Goal: Task Accomplishment & Management: Use online tool/utility

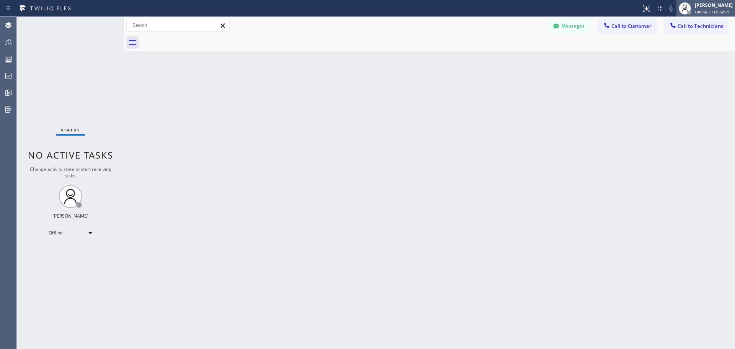
drag, startPoint x: 719, startPoint y: 7, endPoint x: 715, endPoint y: 3, distance: 5.7
click at [719, 7] on div "[PERSON_NAME]" at bounding box center [713, 5] width 38 height 7
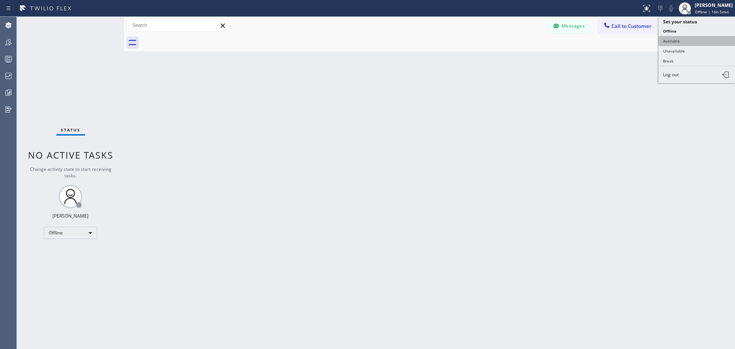
click at [688, 37] on button "Available" at bounding box center [696, 41] width 77 height 10
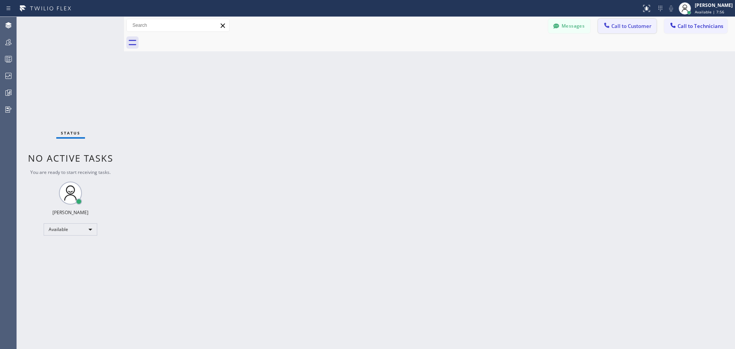
click at [637, 30] on button "Call to Customer" at bounding box center [627, 26] width 59 height 15
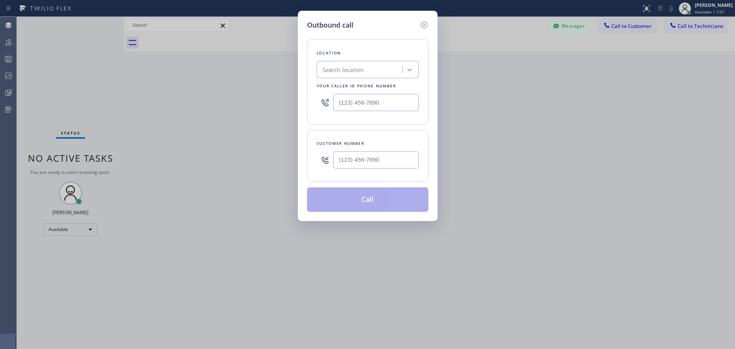
click at [364, 66] on div "Search location" at bounding box center [343, 69] width 41 height 9
type input "CSM"
click at [369, 86] on div "Home Alliance CSM" at bounding box center [367, 86] width 102 height 14
type input "[PHONE_NUMBER]"
click at [362, 163] on input "(___) ___-____" at bounding box center [375, 159] width 85 height 17
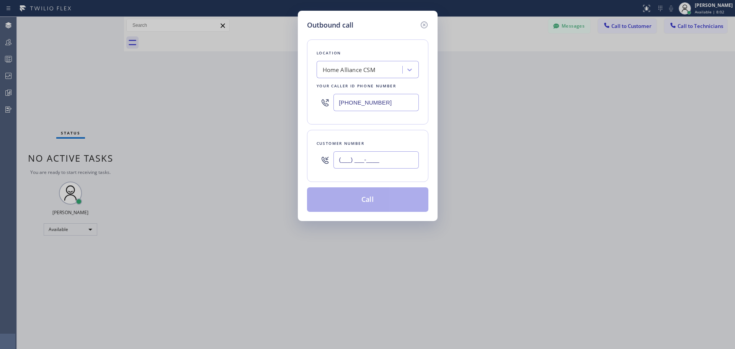
paste input "949) 614-6825"
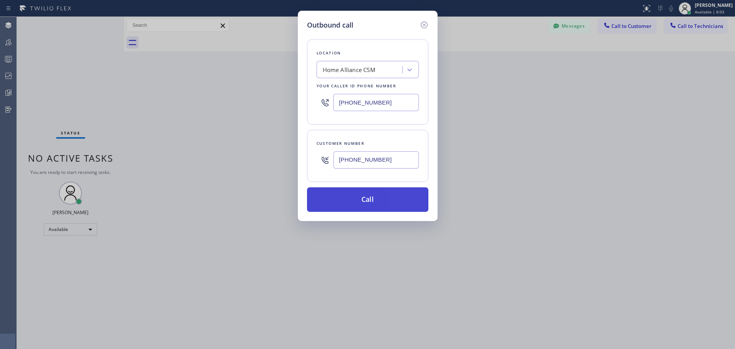
type input "[PHONE_NUMBER]"
click at [359, 206] on button "Call" at bounding box center [367, 199] width 121 height 24
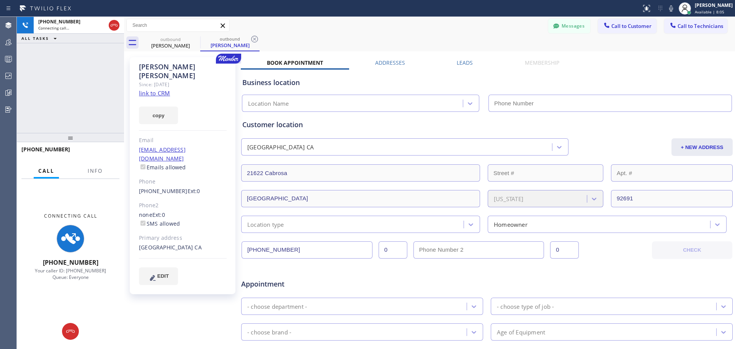
type input "[PHONE_NUMBER]"
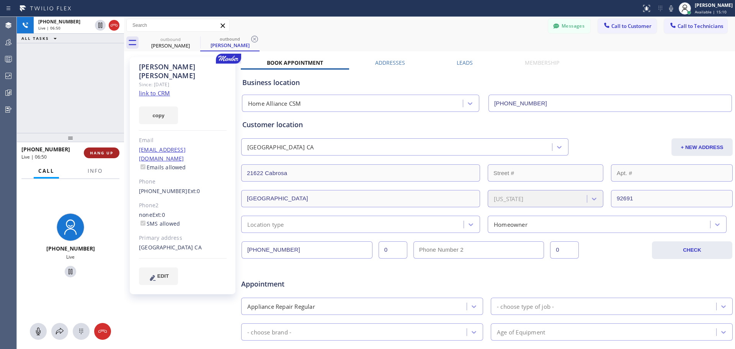
click at [102, 153] on span "HANG UP" at bounding box center [101, 152] width 23 height 5
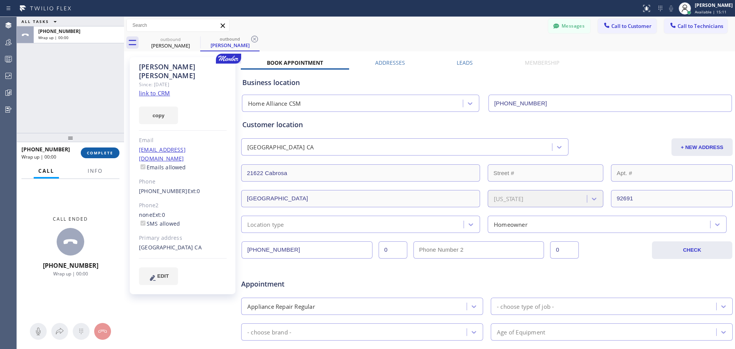
click at [103, 150] on button "COMPLETE" at bounding box center [100, 152] width 39 height 11
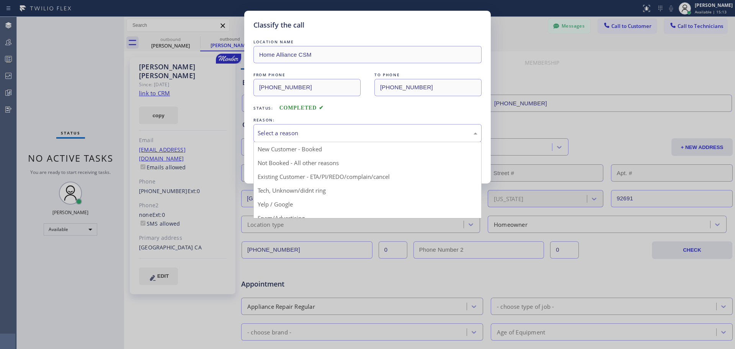
click at [373, 134] on div "Select a reason" at bounding box center [368, 133] width 220 height 9
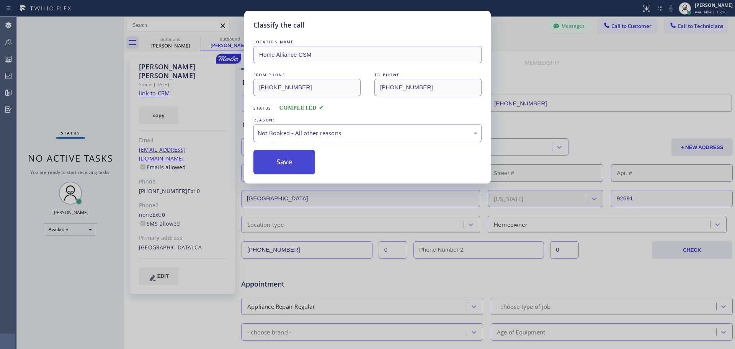
click at [297, 165] on button "Save" at bounding box center [284, 162] width 62 height 24
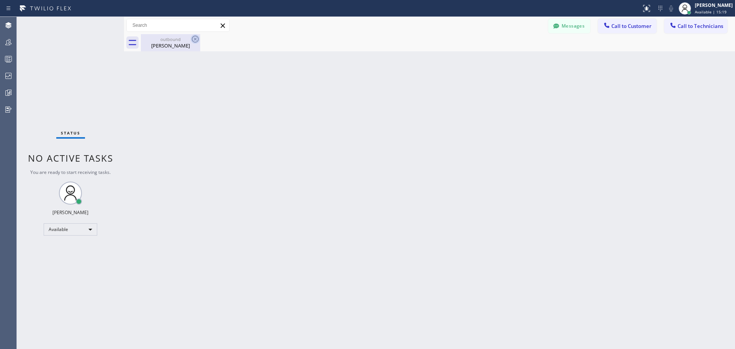
click at [191, 41] on icon at bounding box center [195, 38] width 9 height 9
click at [196, 37] on icon at bounding box center [195, 38] width 9 height 9
click at [624, 25] on span "Call to Customer" at bounding box center [631, 26] width 40 height 7
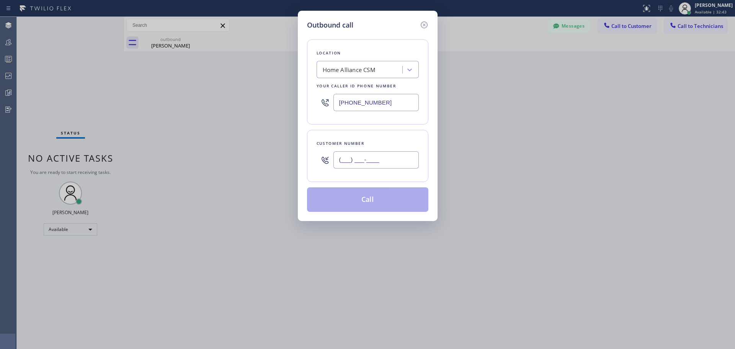
click at [357, 166] on input "(___) ___-____" at bounding box center [375, 159] width 85 height 17
paste input "661) 406-5142"
type input "[PHONE_NUMBER]"
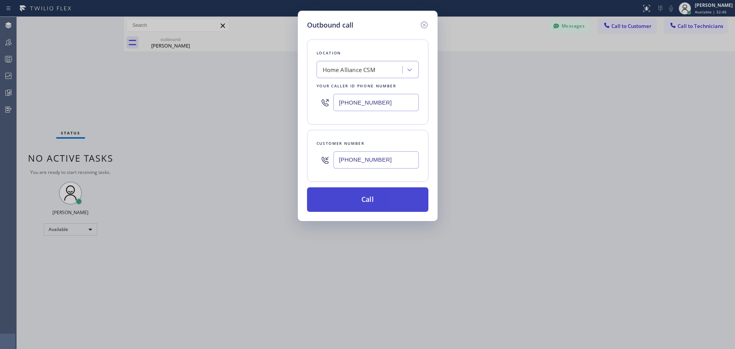
click at [369, 200] on button "Call" at bounding box center [367, 199] width 121 height 24
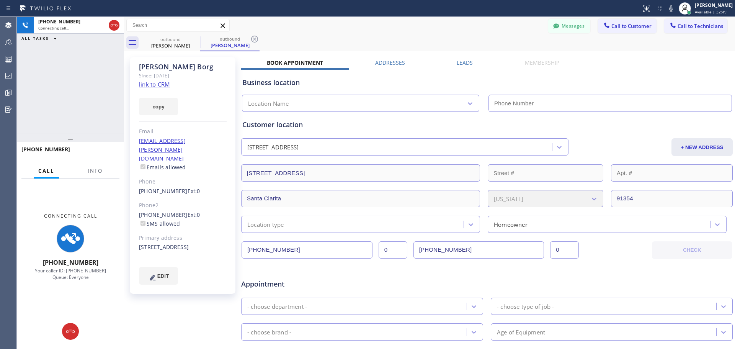
type input "[PHONE_NUMBER]"
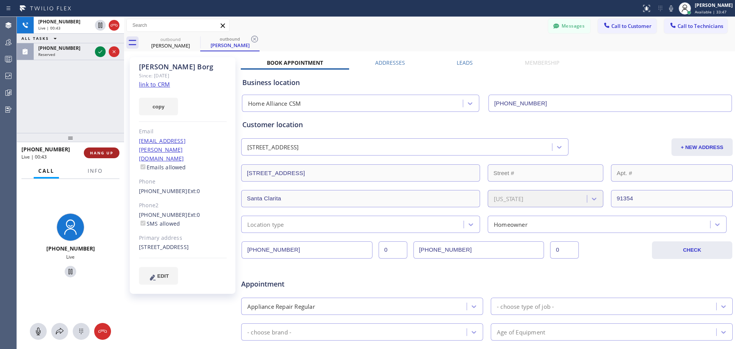
click at [111, 152] on span "HANG UP" at bounding box center [101, 152] width 23 height 5
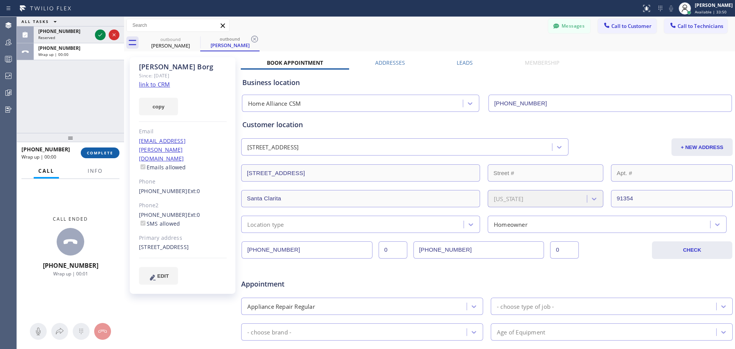
click at [96, 150] on span "COMPLETE" at bounding box center [100, 152] width 26 height 5
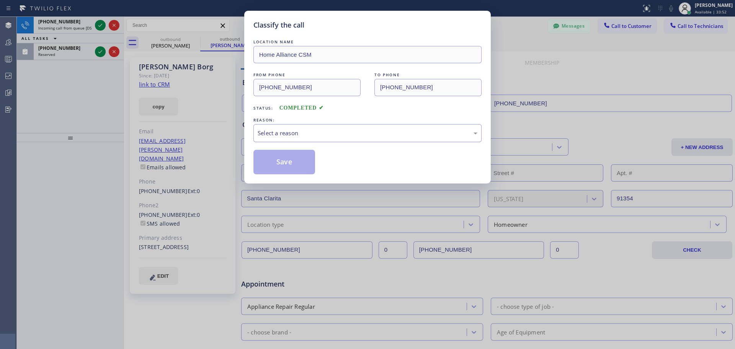
click at [304, 132] on div "Select a reason" at bounding box center [368, 133] width 220 height 9
click at [278, 166] on button "Save" at bounding box center [284, 162] width 62 height 24
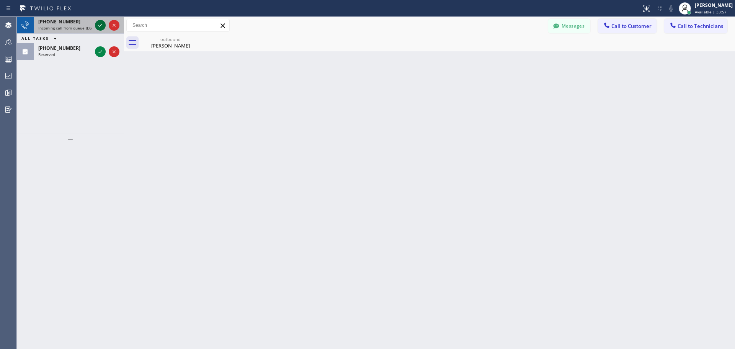
click at [100, 25] on icon at bounding box center [100, 25] width 9 height 9
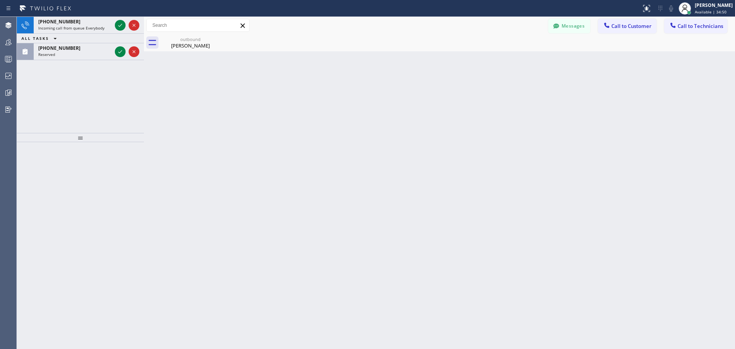
drag, startPoint x: 125, startPoint y: 24, endPoint x: 145, endPoint y: 24, distance: 19.9
click at [144, 24] on div at bounding box center [144, 183] width 0 height 332
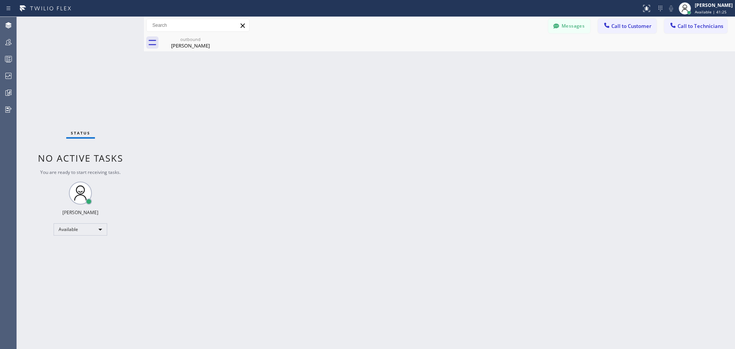
drag, startPoint x: 208, startPoint y: 38, endPoint x: 123, endPoint y: 7, distance: 90.3
click at [208, 38] on div "outbound" at bounding box center [190, 39] width 58 height 6
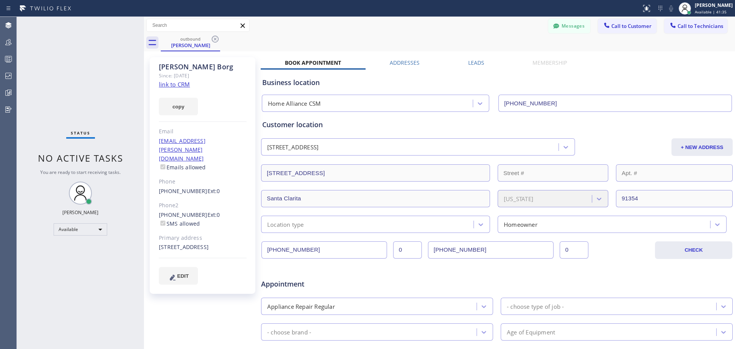
click at [217, 41] on icon at bounding box center [215, 39] width 7 height 7
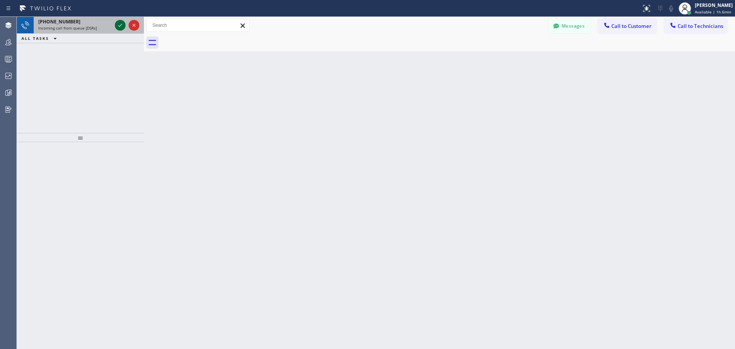
click at [119, 24] on icon at bounding box center [120, 25] width 9 height 9
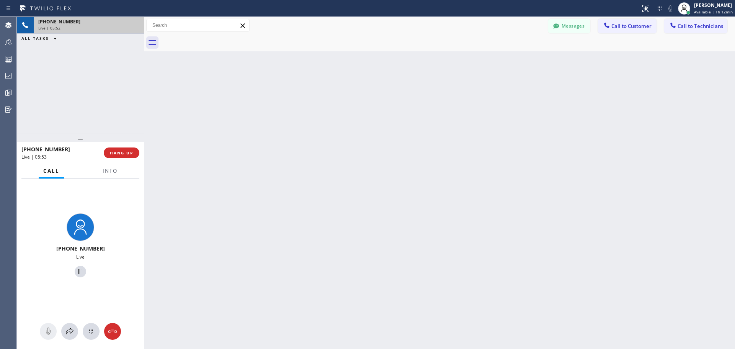
click at [120, 147] on div "[PHONE_NUMBER] Live | 05:53 HANG UP" at bounding box center [80, 153] width 118 height 20
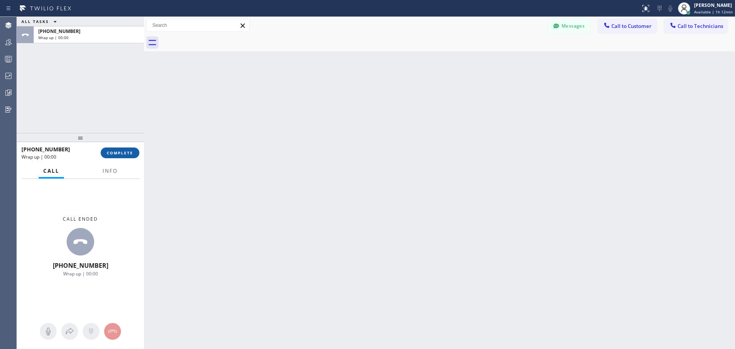
click at [124, 151] on span "COMPLETE" at bounding box center [120, 152] width 26 height 5
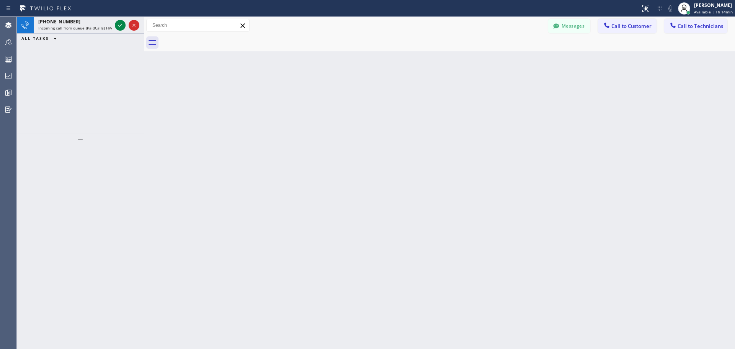
drag, startPoint x: 146, startPoint y: 28, endPoint x: 157, endPoint y: 29, distance: 11.5
click at [159, 28] on div "Messages Call to Customer Call to Technicians Outbound call Location Home Allia…" at bounding box center [439, 25] width 591 height 13
drag, startPoint x: 145, startPoint y: 28, endPoint x: 167, endPoint y: 31, distance: 22.7
click at [166, 31] on div at bounding box center [166, 183] width 0 height 332
drag, startPoint x: 227, startPoint y: 201, endPoint x: 228, endPoint y: 206, distance: 5.5
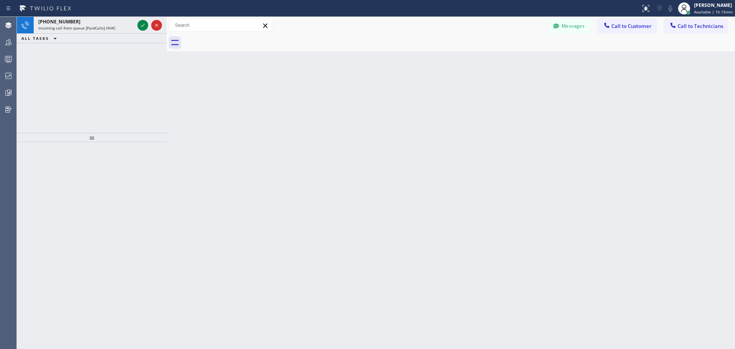
click at [227, 201] on div "Back to Dashboard Change Sender ID Customers Technicians PA [PERSON_NAME] [DATE…" at bounding box center [450, 183] width 568 height 332
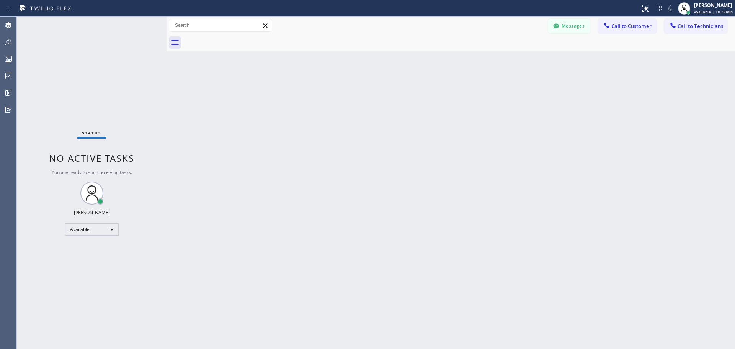
click at [624, 25] on span "Call to Customer" at bounding box center [631, 26] width 40 height 7
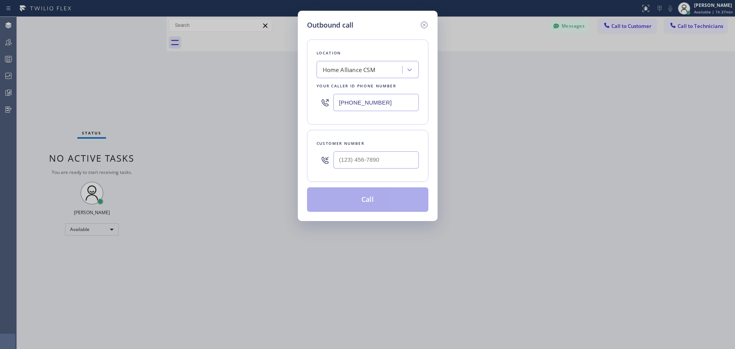
click at [363, 171] on div at bounding box center [375, 159] width 85 height 25
click at [362, 161] on input "(___) ___-____" at bounding box center [375, 159] width 85 height 17
paste input "510) 305-1275"
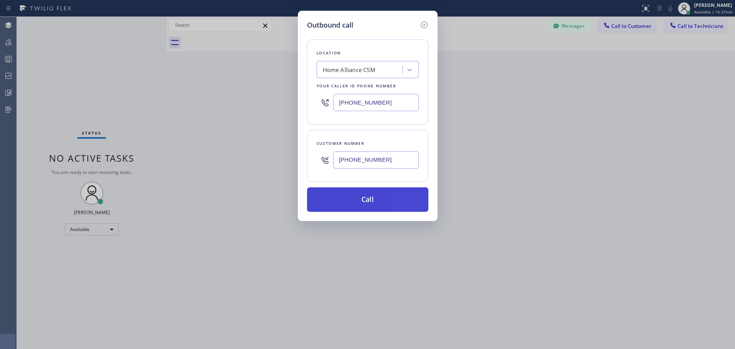
type input "[PHONE_NUMBER]"
click at [371, 199] on button "Call" at bounding box center [367, 199] width 121 height 24
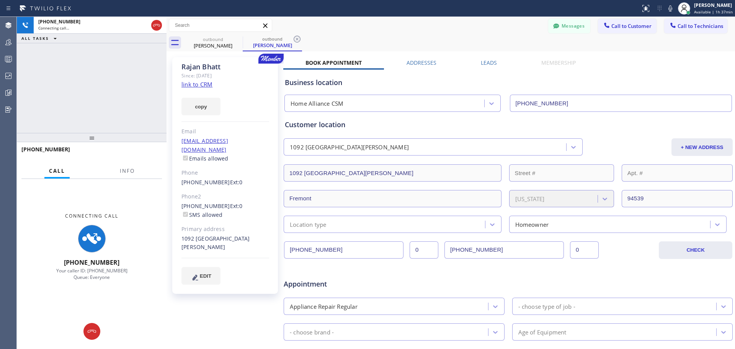
type input "[PHONE_NUMBER]"
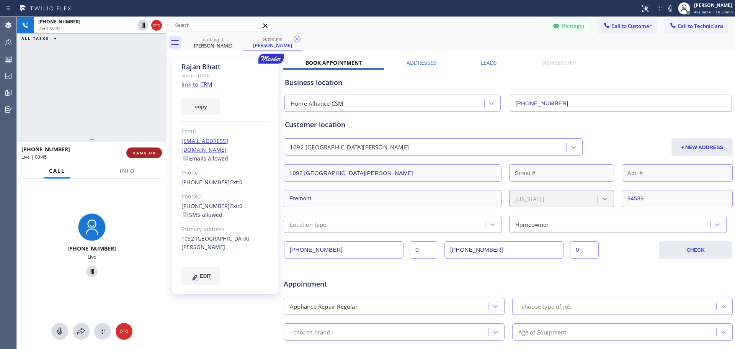
click at [148, 153] on span "HANG UP" at bounding box center [143, 152] width 23 height 5
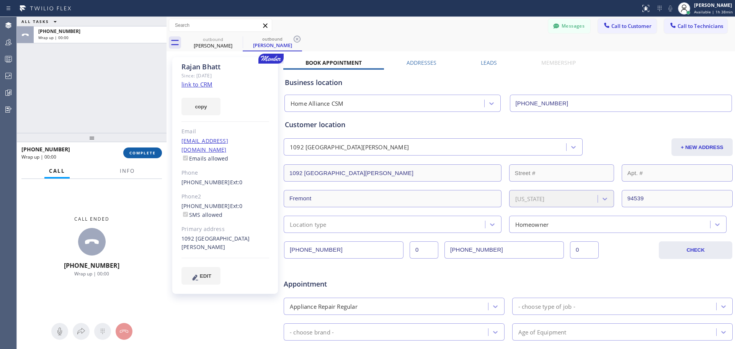
click at [152, 148] on button "COMPLETE" at bounding box center [142, 152] width 39 height 11
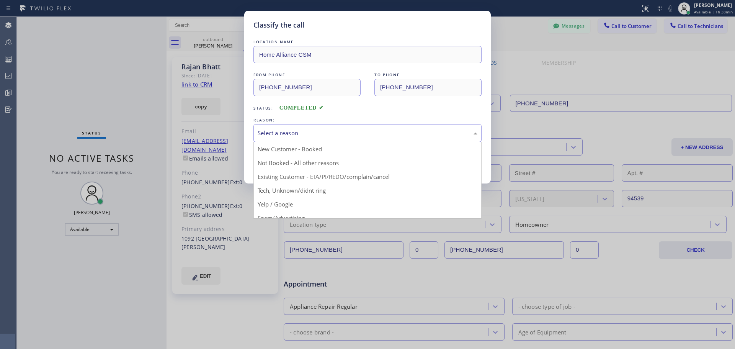
click at [365, 139] on div "Select a reason" at bounding box center [367, 133] width 228 height 18
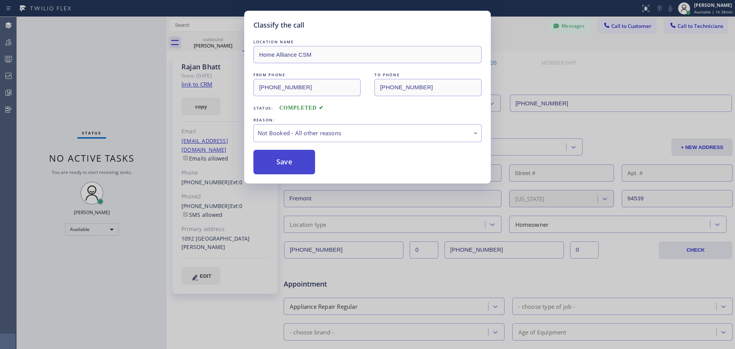
click at [315, 163] on button "Save" at bounding box center [284, 162] width 62 height 24
click at [288, 164] on button "Save" at bounding box center [284, 162] width 62 height 24
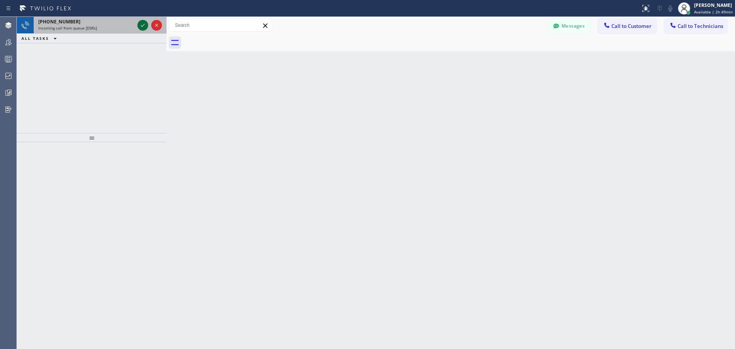
click at [143, 25] on icon at bounding box center [142, 25] width 9 height 9
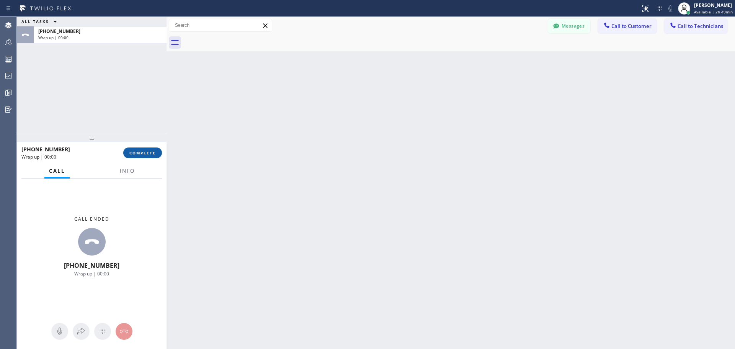
click at [152, 152] on span "COMPLETE" at bounding box center [142, 152] width 26 height 5
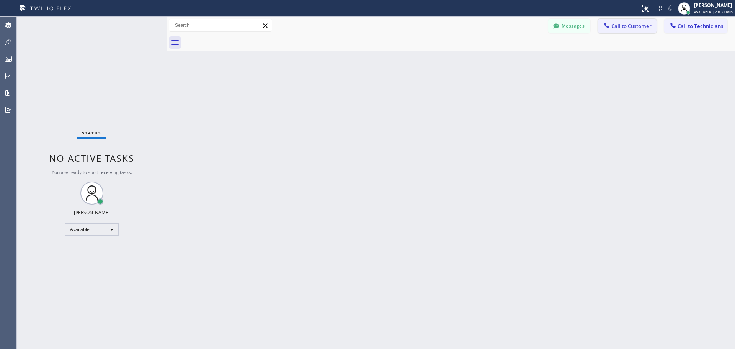
click at [631, 24] on span "Call to Customer" at bounding box center [631, 26] width 40 height 7
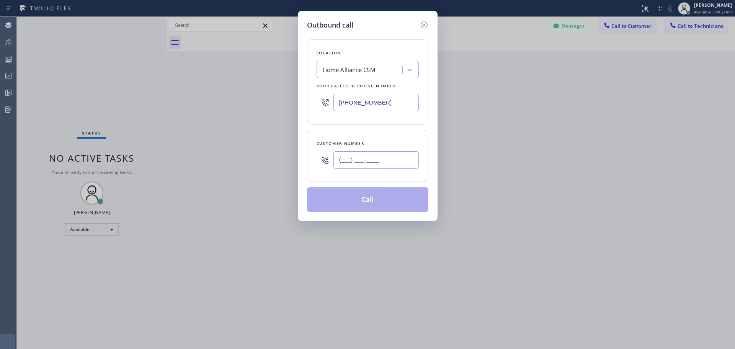
click at [360, 161] on input "(___) ___-____" at bounding box center [375, 159] width 85 height 17
paste input "215) 715-8549"
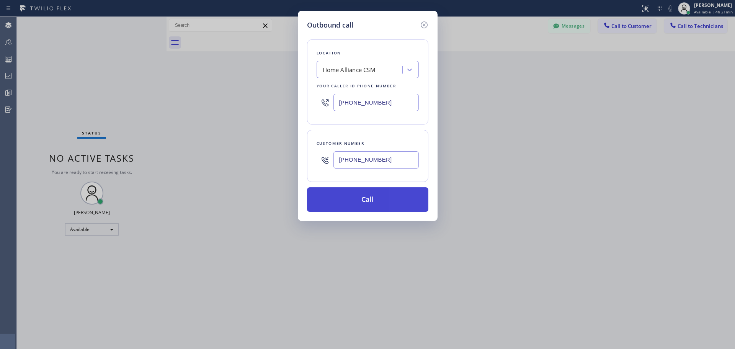
type input "[PHONE_NUMBER]"
click at [362, 194] on button "Call" at bounding box center [367, 199] width 121 height 24
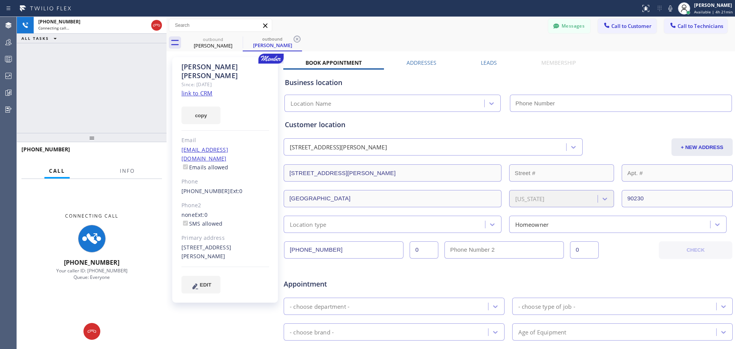
type input "[PHONE_NUMBER]"
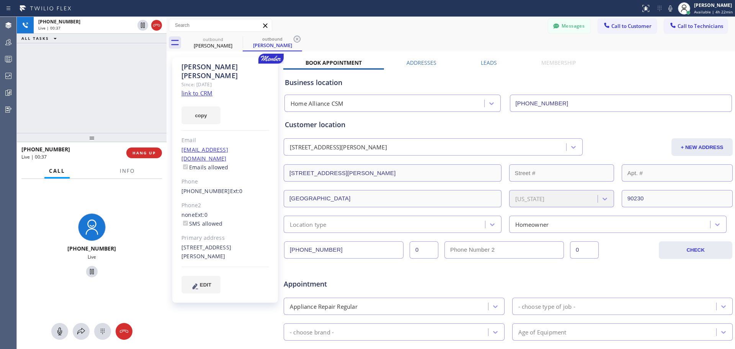
drag, startPoint x: 151, startPoint y: 152, endPoint x: 161, endPoint y: 166, distance: 16.8
click at [151, 152] on span "HANG UP" at bounding box center [143, 152] width 23 height 5
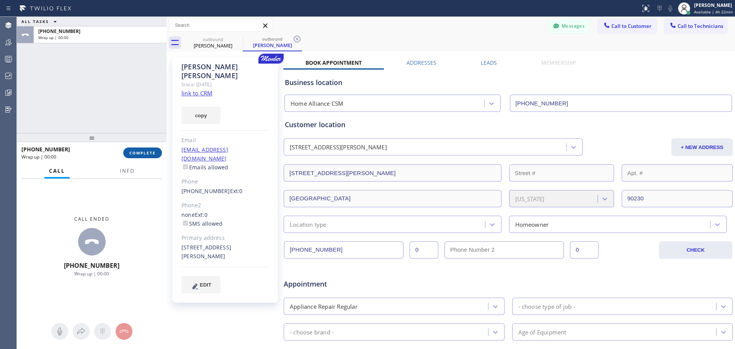
click at [150, 153] on span "COMPLETE" at bounding box center [142, 152] width 26 height 5
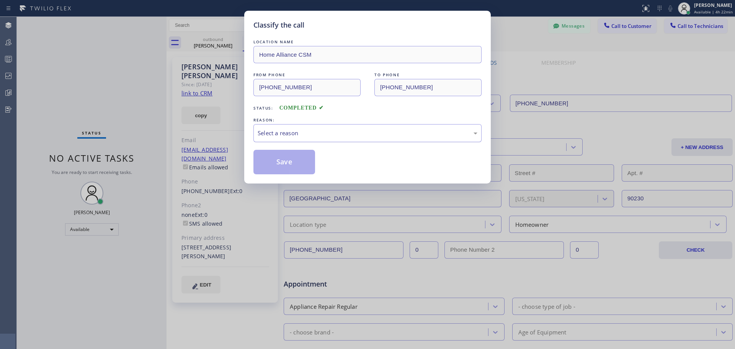
click at [322, 136] on div "Select a reason" at bounding box center [368, 133] width 220 height 9
click at [287, 171] on button "Save" at bounding box center [284, 162] width 62 height 24
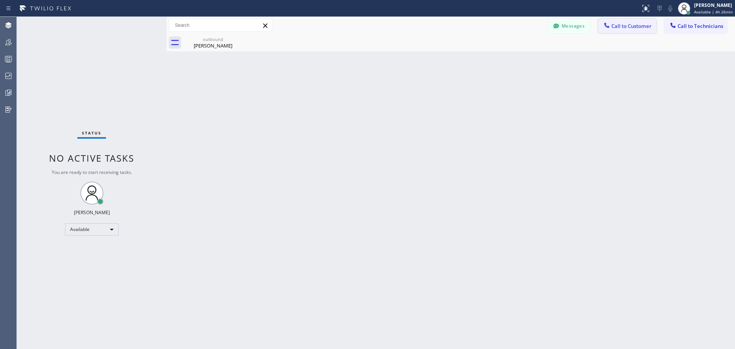
click at [609, 30] on div at bounding box center [606, 25] width 9 height 9
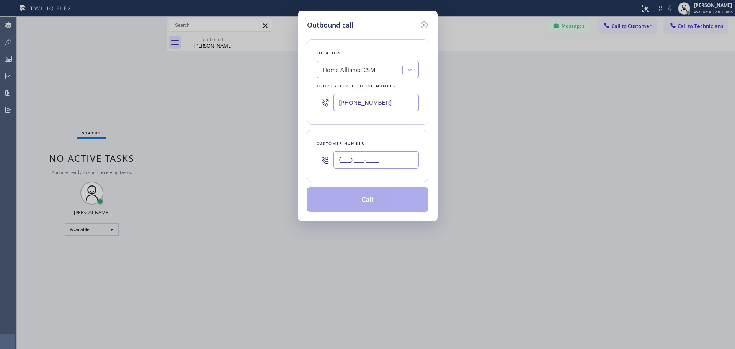
click at [352, 160] on input "(___) ___-____" at bounding box center [375, 159] width 85 height 17
paste input "415) 987-0064"
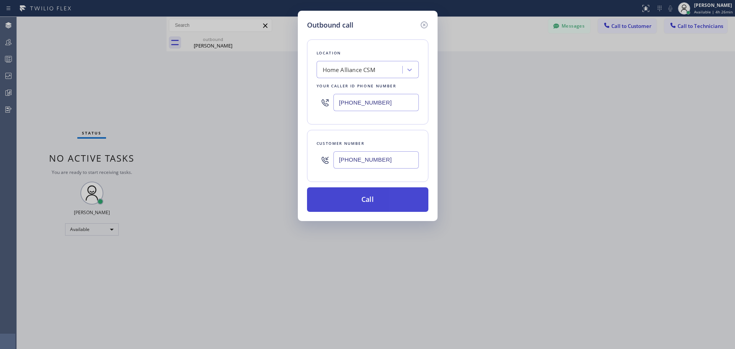
type input "[PHONE_NUMBER]"
click at [355, 200] on button "Call" at bounding box center [367, 199] width 121 height 24
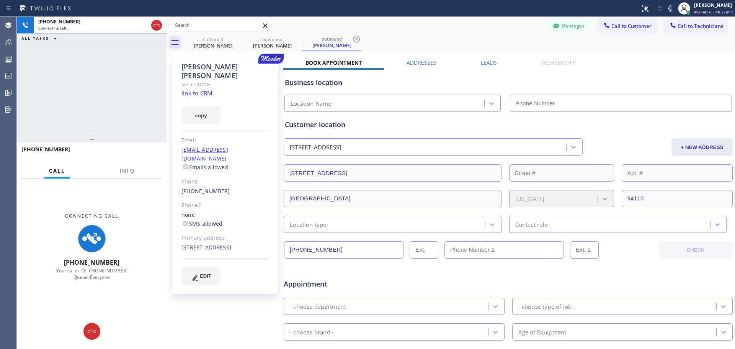
type input "[PHONE_NUMBER]"
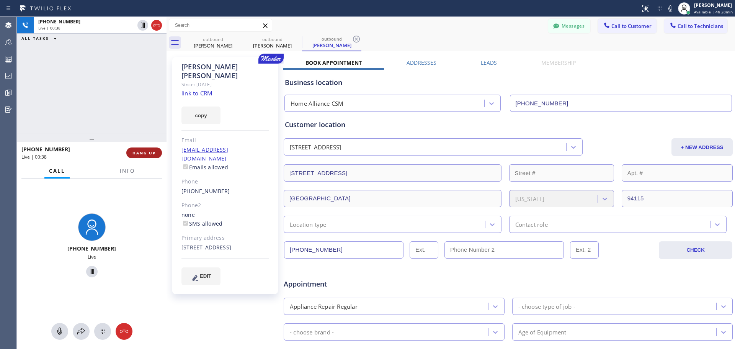
click at [132, 157] on button "HANG UP" at bounding box center [144, 152] width 36 height 11
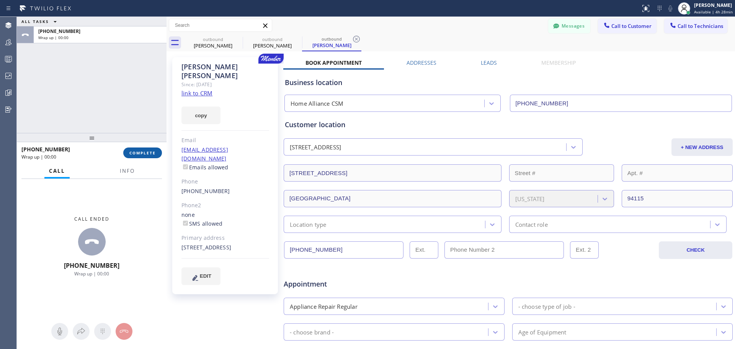
click at [140, 155] on span "COMPLETE" at bounding box center [142, 152] width 26 height 5
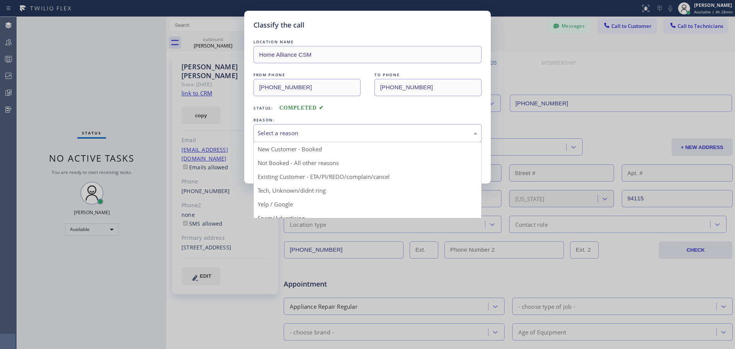
click at [344, 134] on div "Select a reason" at bounding box center [368, 133] width 220 height 9
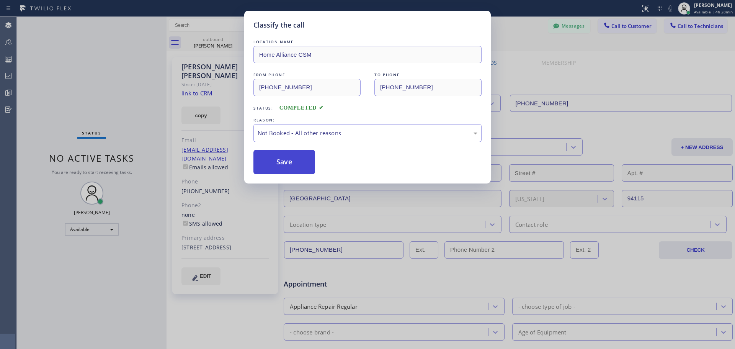
click at [285, 162] on button "Save" at bounding box center [284, 162] width 62 height 24
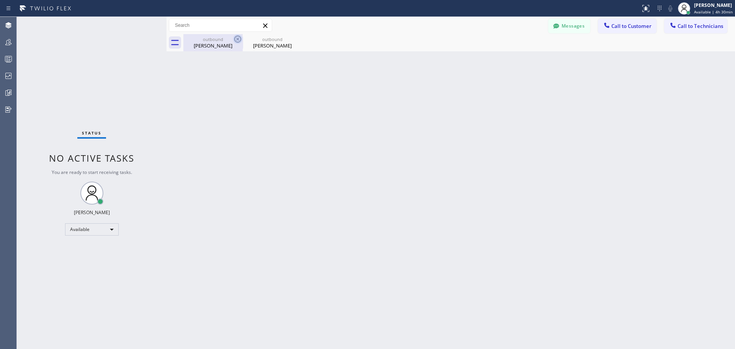
click at [234, 38] on icon at bounding box center [237, 38] width 9 height 9
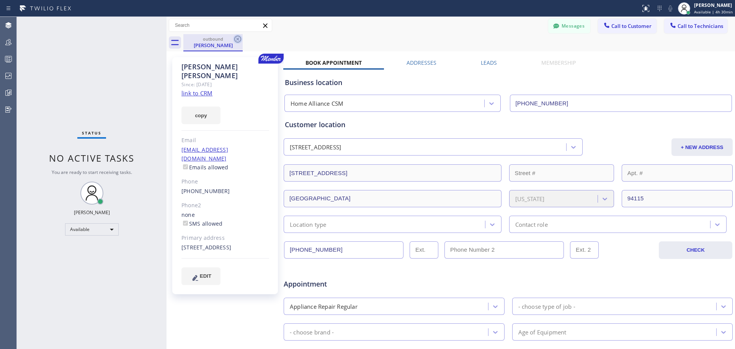
click at [235, 37] on icon at bounding box center [237, 38] width 9 height 9
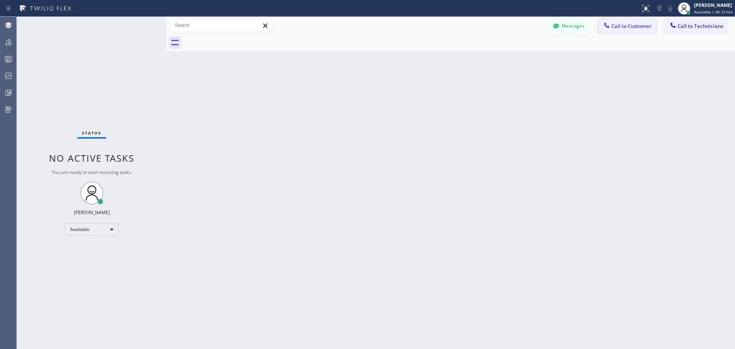
click at [624, 30] on button "Call to Customer" at bounding box center [627, 26] width 59 height 15
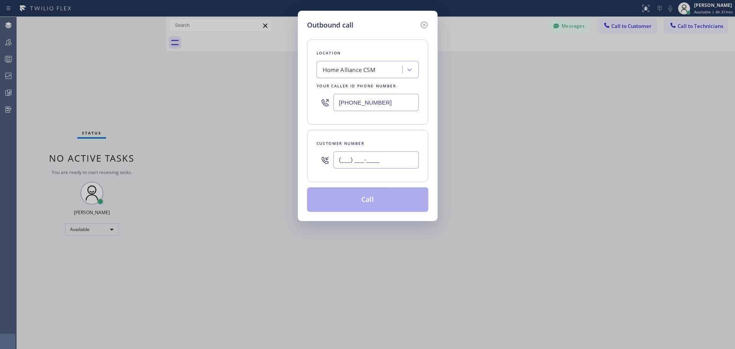
click at [378, 156] on input "(___) ___-____" at bounding box center [375, 159] width 85 height 17
paste input "562) 587-7857"
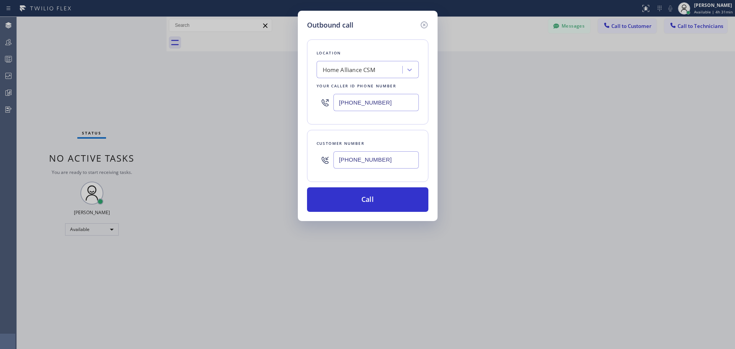
type input "[PHONE_NUMBER]"
click at [534, 183] on div "Outbound call Location Home Alliance CSM Your caller id phone number [PHONE_NUM…" at bounding box center [367, 174] width 735 height 349
click at [360, 194] on button "Call" at bounding box center [367, 199] width 121 height 24
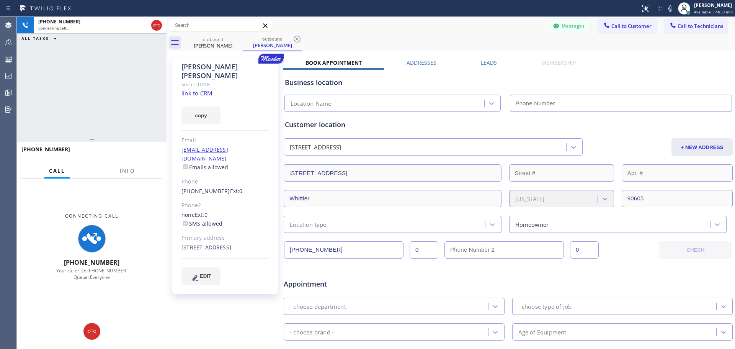
type input "[PHONE_NUMBER]"
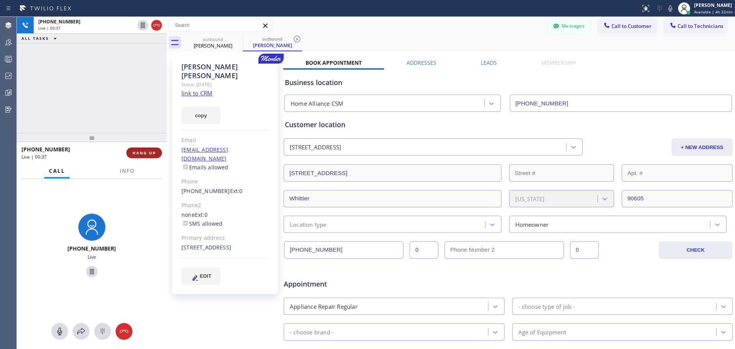
click at [152, 151] on span "HANG UP" at bounding box center [143, 152] width 23 height 5
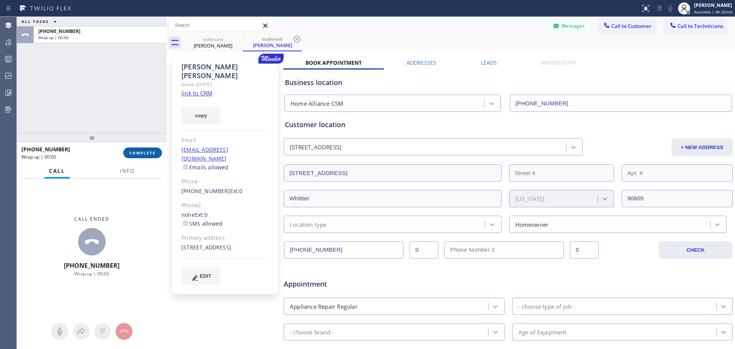
click at [152, 153] on span "COMPLETE" at bounding box center [142, 152] width 26 height 5
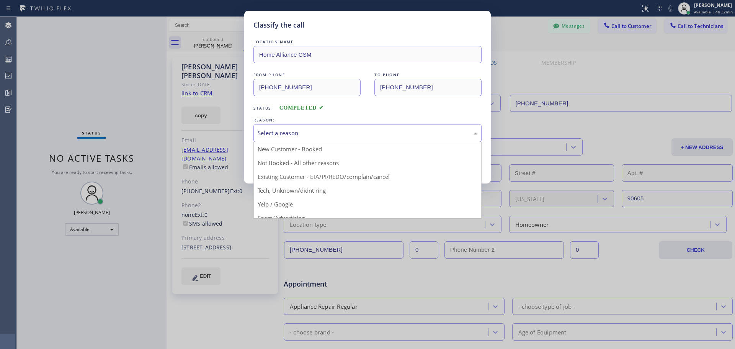
click at [315, 134] on div "Select a reason" at bounding box center [368, 133] width 220 height 9
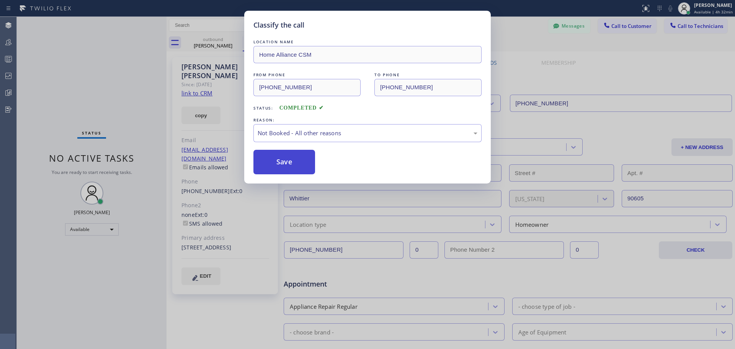
click at [265, 164] on button "Save" at bounding box center [284, 162] width 62 height 24
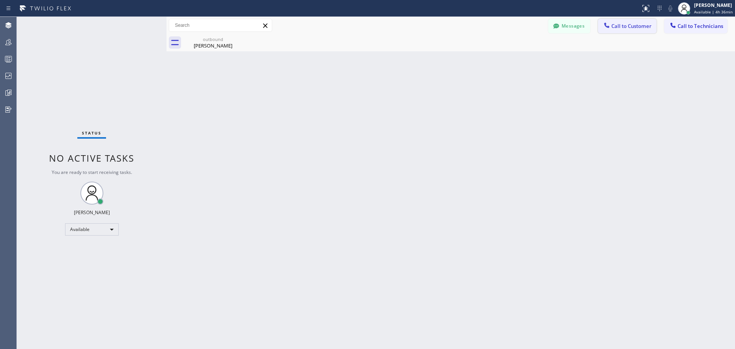
click at [620, 27] on span "Call to Customer" at bounding box center [631, 26] width 40 height 7
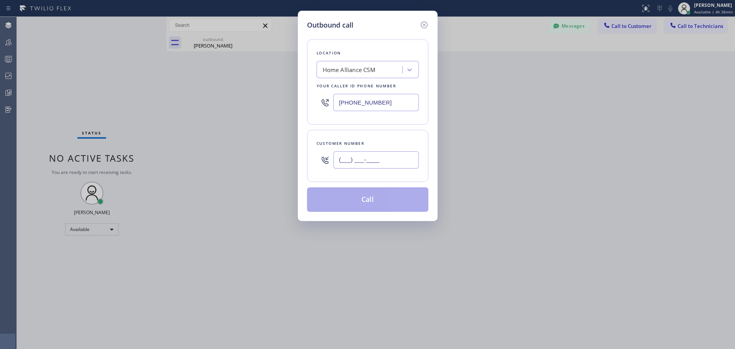
click at [352, 156] on input "(___) ___-____" at bounding box center [375, 159] width 85 height 17
paste input "760) 520-3646"
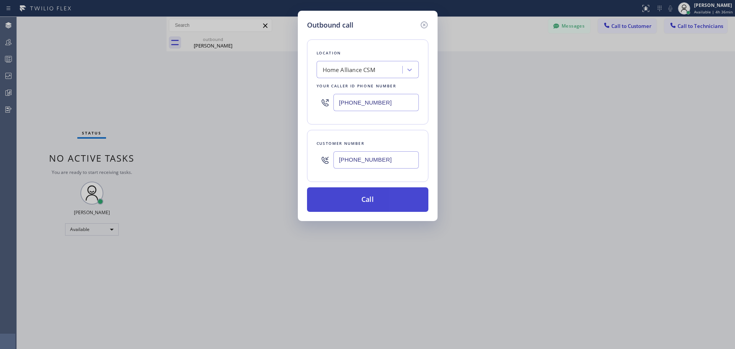
type input "[PHONE_NUMBER]"
click at [364, 198] on button "Call" at bounding box center [367, 199] width 121 height 24
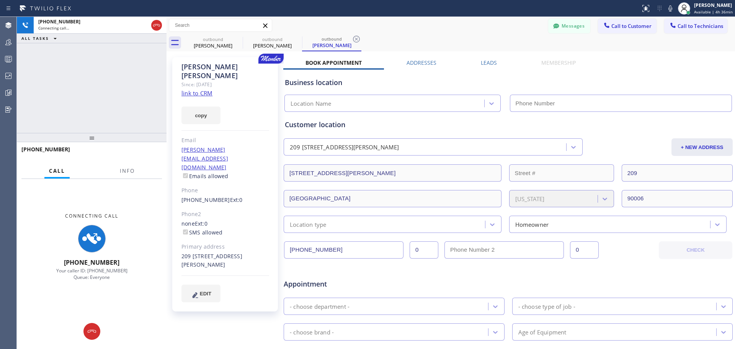
type input "[PHONE_NUMBER]"
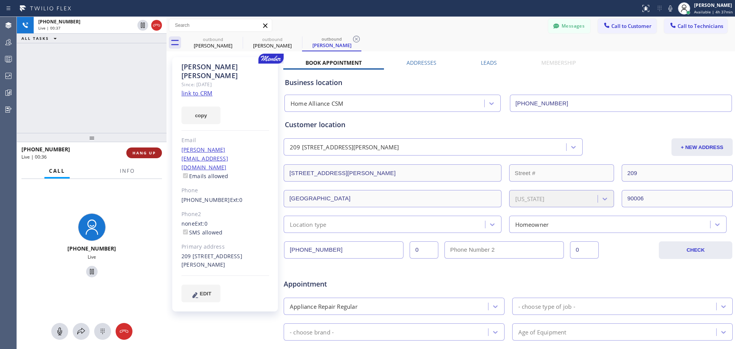
click at [152, 150] on span "HANG UP" at bounding box center [143, 152] width 23 height 5
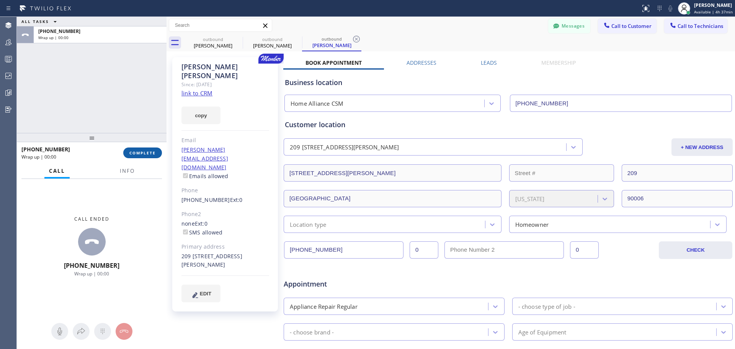
click at [147, 153] on span "COMPLETE" at bounding box center [142, 152] width 26 height 5
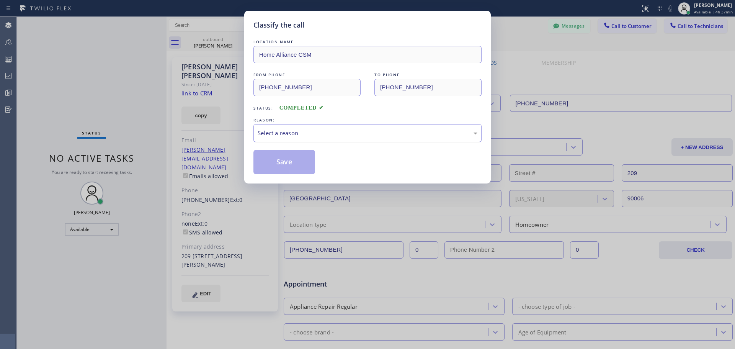
click at [326, 132] on div "Select a reason" at bounding box center [368, 133] width 220 height 9
click at [293, 162] on button "Save" at bounding box center [284, 162] width 62 height 24
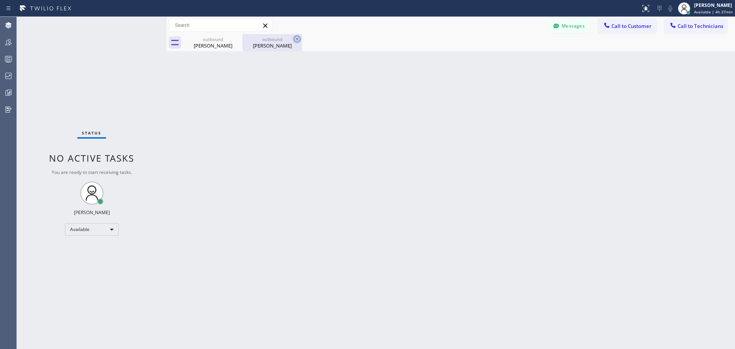
click at [294, 36] on icon at bounding box center [296, 38] width 9 height 9
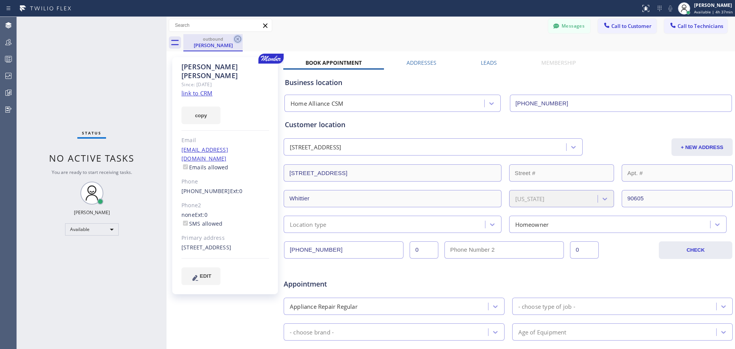
click at [238, 42] on icon at bounding box center [237, 39] width 7 height 7
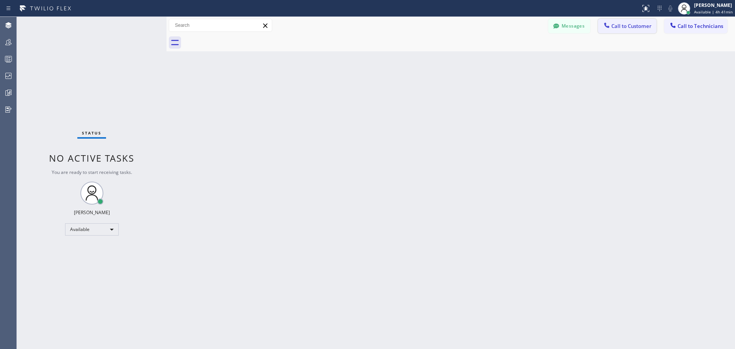
click at [633, 28] on span "Call to Customer" at bounding box center [631, 26] width 40 height 7
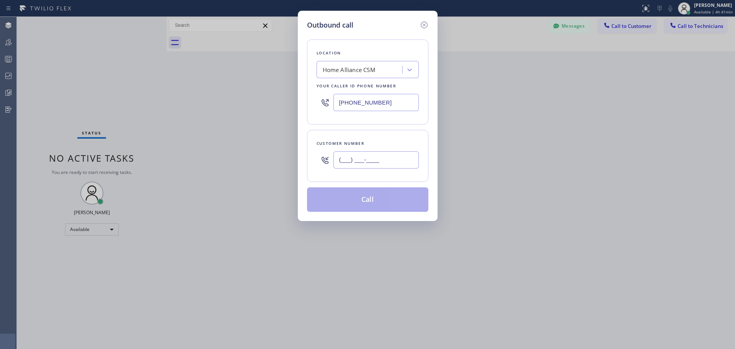
click at [388, 158] on input "(___) ___-____" at bounding box center [375, 159] width 85 height 17
paste input "650) 898-4080"
type input "[PHONE_NUMBER]"
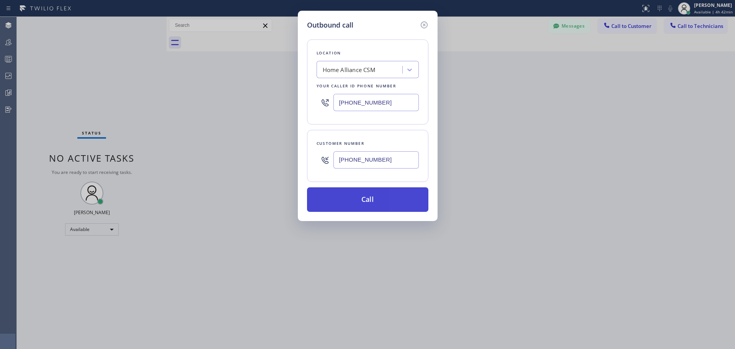
click at [390, 199] on button "Call" at bounding box center [367, 199] width 121 height 24
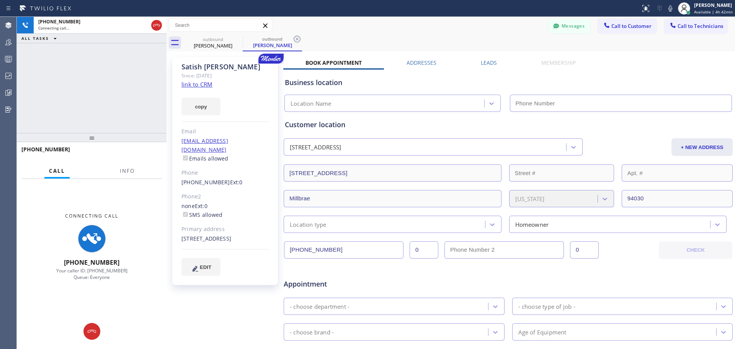
type input "[PHONE_NUMBER]"
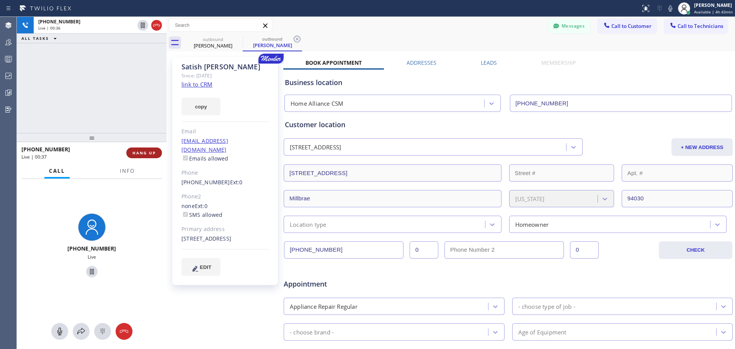
click at [149, 153] on span "HANG UP" at bounding box center [143, 152] width 23 height 5
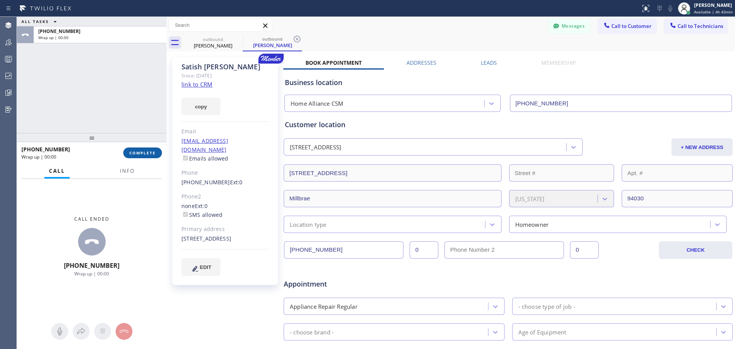
click at [148, 153] on span "COMPLETE" at bounding box center [142, 152] width 26 height 5
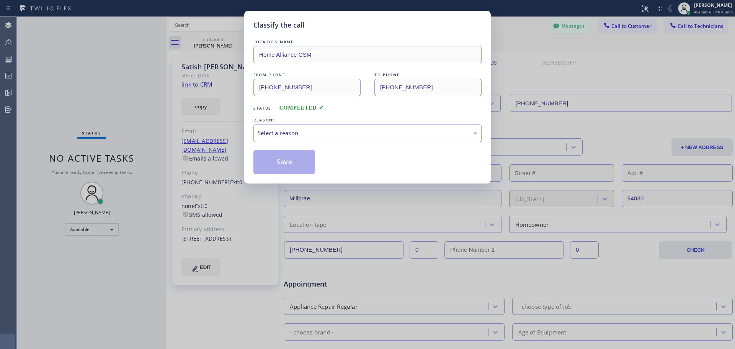
click at [300, 133] on div "Select a reason" at bounding box center [368, 133] width 220 height 9
click at [282, 167] on button "Save" at bounding box center [284, 162] width 62 height 24
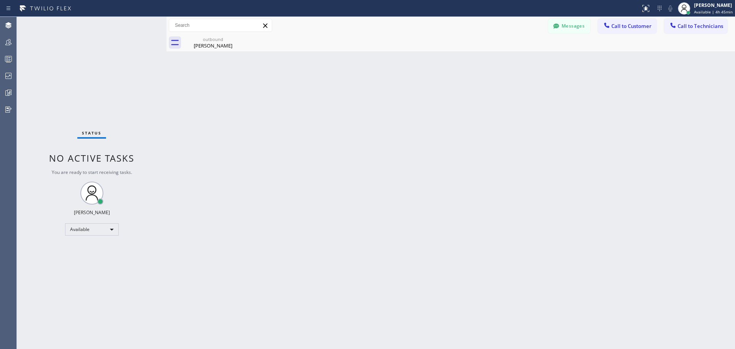
click at [626, 34] on div "outbound [PERSON_NAME]" at bounding box center [458, 42] width 551 height 17
drag, startPoint x: 626, startPoint y: 29, endPoint x: 610, endPoint y: 46, distance: 23.0
click at [625, 31] on button "Call to Customer" at bounding box center [627, 26] width 59 height 15
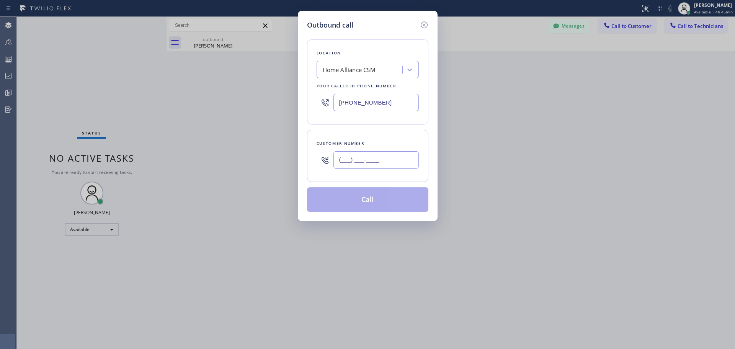
click at [356, 152] on input "(___) ___-____" at bounding box center [375, 159] width 85 height 17
paste input "424) 354-7748"
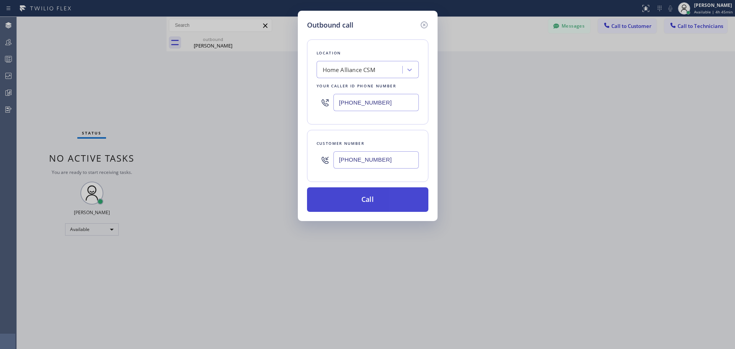
type input "[PHONE_NUMBER]"
click at [359, 204] on button "Call" at bounding box center [367, 199] width 121 height 24
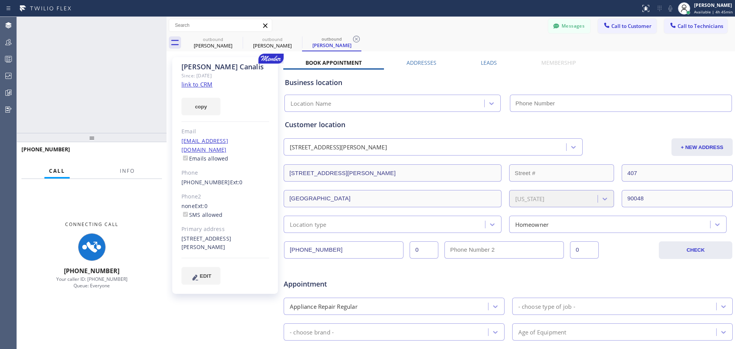
type input "[PHONE_NUMBER]"
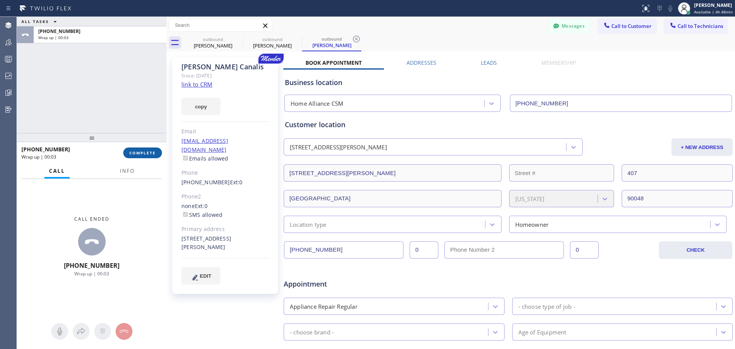
click at [141, 151] on span "COMPLETE" at bounding box center [142, 152] width 26 height 5
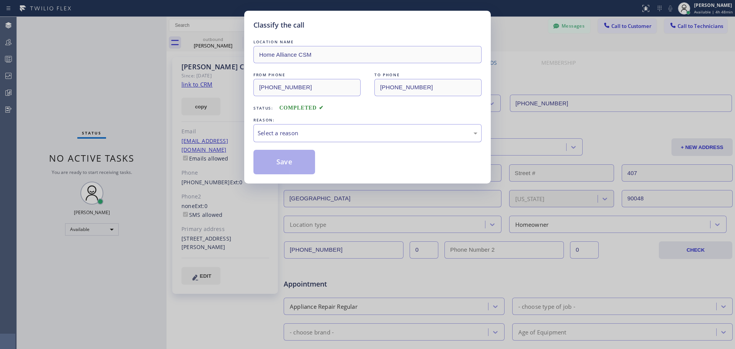
click at [311, 126] on div "Select a reason" at bounding box center [367, 133] width 228 height 18
click at [277, 152] on button "Save" at bounding box center [284, 162] width 62 height 24
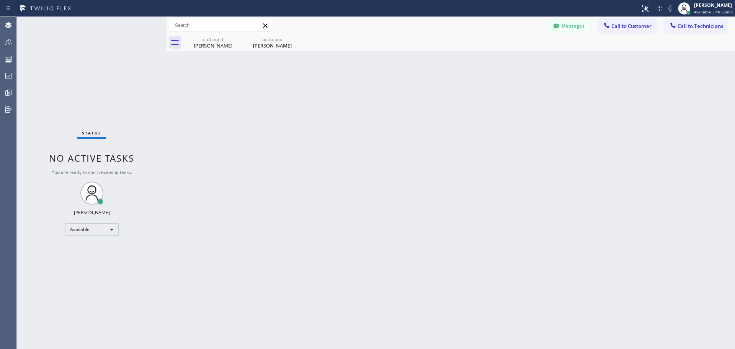
drag, startPoint x: 237, startPoint y: 37, endPoint x: 253, endPoint y: 52, distance: 21.7
click at [0, 0] on icon at bounding box center [0, 0] width 0 height 0
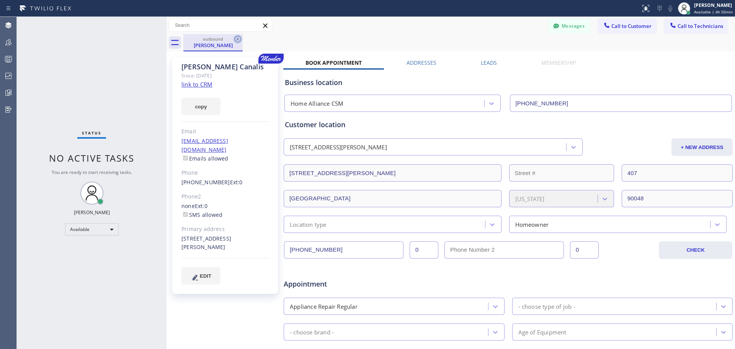
click at [240, 41] on icon at bounding box center [237, 39] width 7 height 7
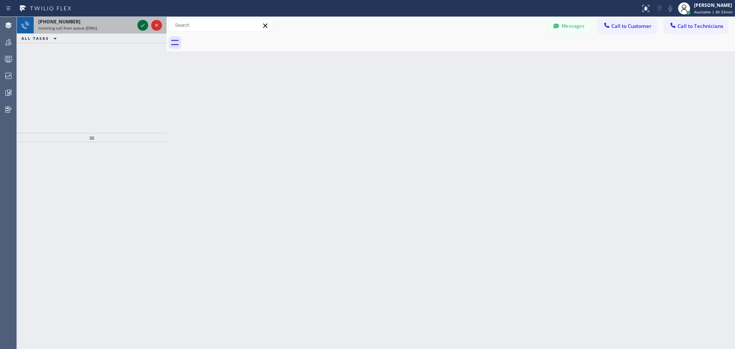
click at [140, 21] on icon at bounding box center [142, 25] width 9 height 9
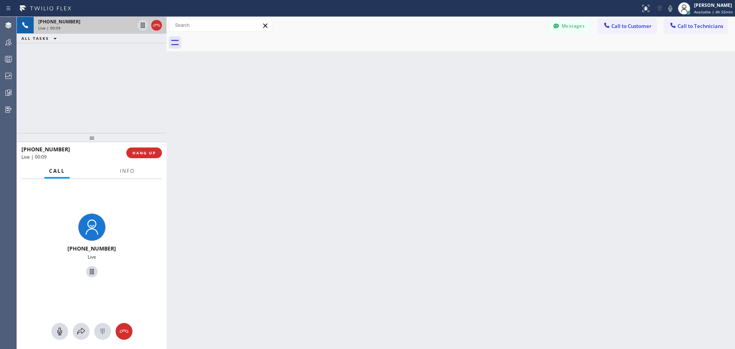
click at [343, 191] on div "Back to Dashboard Change Sender ID Customers Technicians PA [PERSON_NAME] [DATE…" at bounding box center [450, 183] width 568 height 332
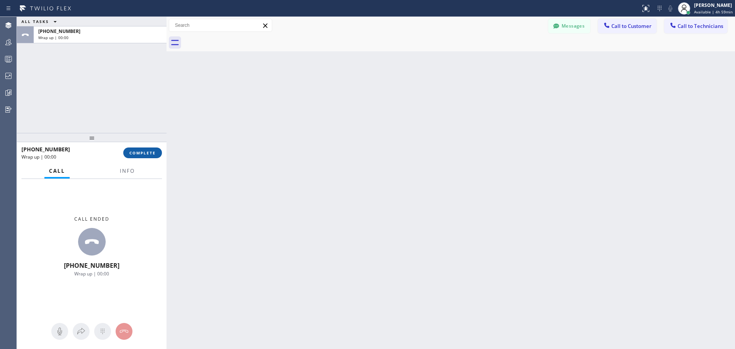
click at [141, 155] on span "COMPLETE" at bounding box center [142, 152] width 26 height 5
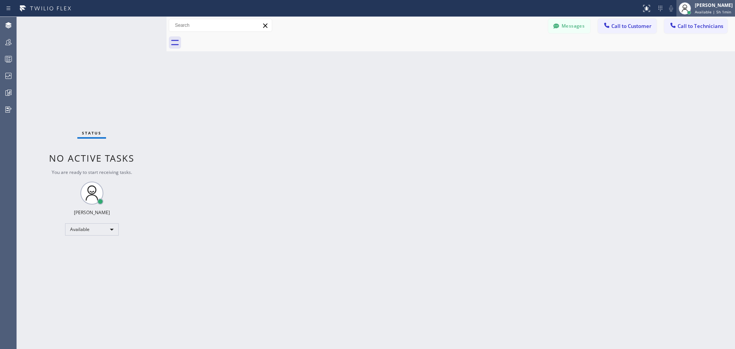
click at [712, 10] on span "Available | 5h 1min" at bounding box center [712, 11] width 36 height 5
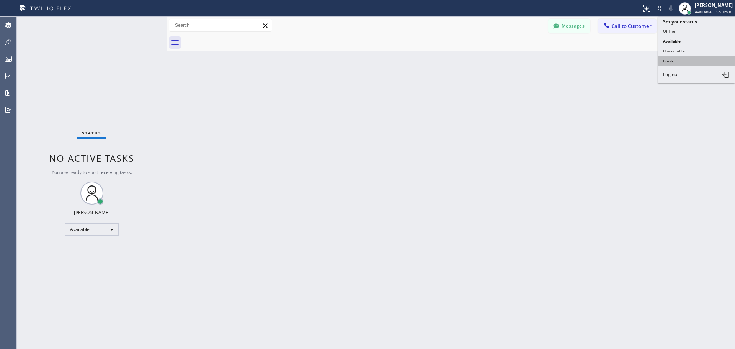
click at [686, 64] on button "Break" at bounding box center [696, 61] width 77 height 10
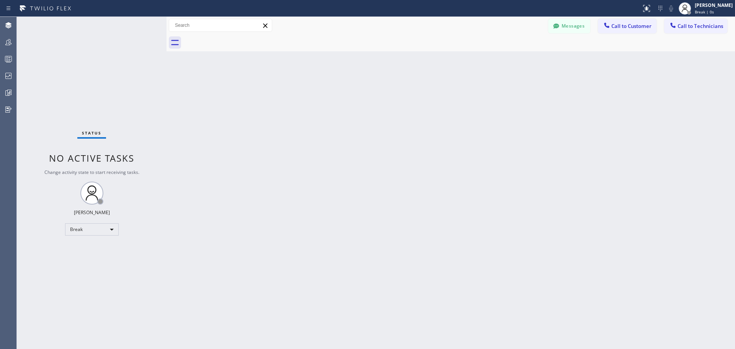
click at [532, 120] on div "Back to Dashboard Change Sender ID Customers Technicians PA [PERSON_NAME] [DATE…" at bounding box center [450, 183] width 568 height 332
